Goal: Task Accomplishment & Management: Complete application form

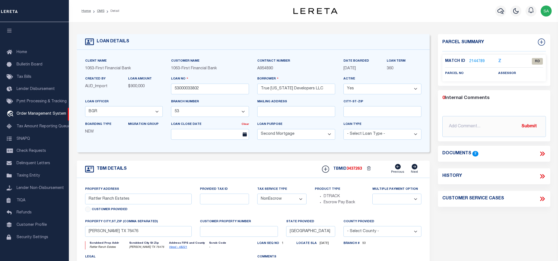
select select "723"
select select "521"
select select "100"
select select "NonEscrow"
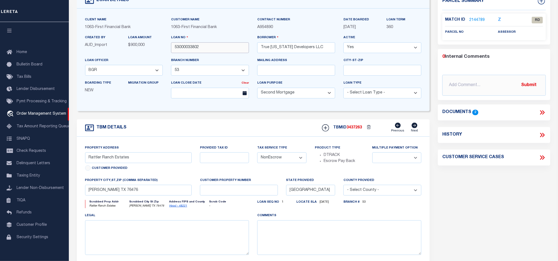
scroll to position [7, 0]
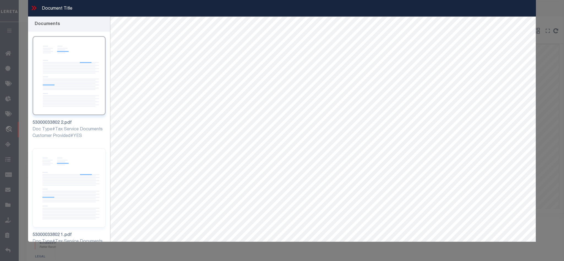
select select "723"
select select "521"
select select "100"
select select "NonEscrow"
